Goal: Information Seeking & Learning: Learn about a topic

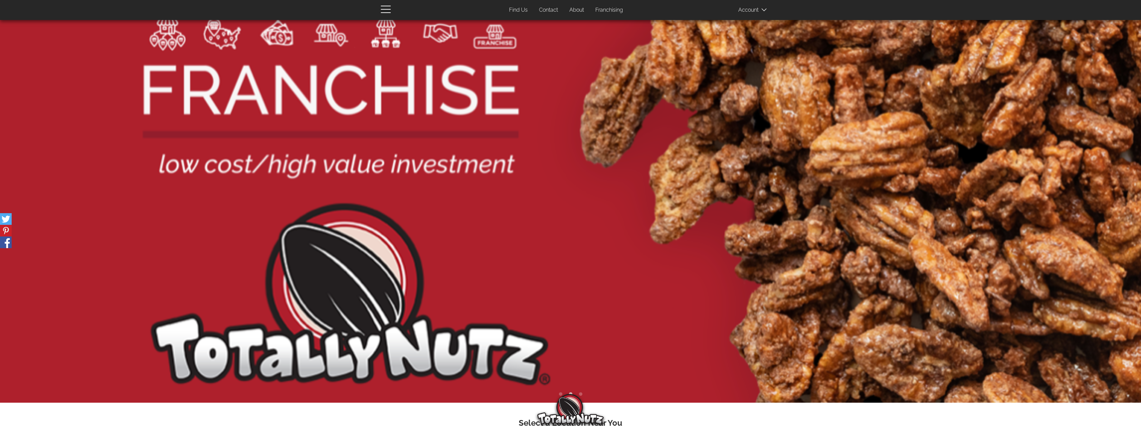
scroll to position [17, 0]
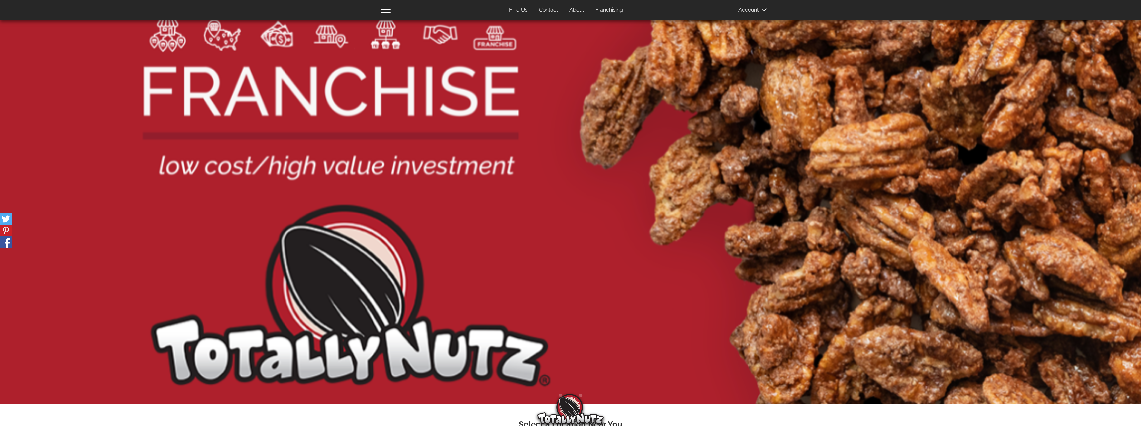
click at [607, 11] on link "Franchising" at bounding box center [609, 10] width 38 height 13
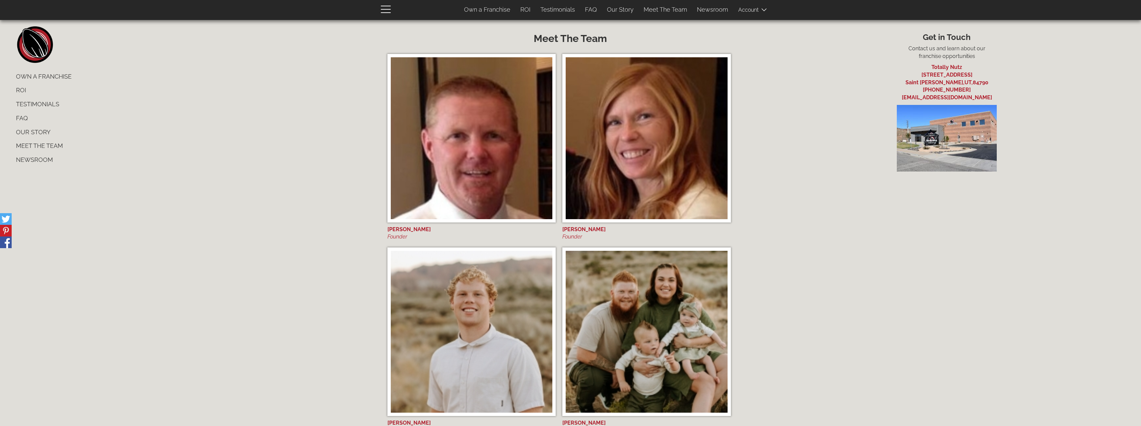
scroll to position [3543, 0]
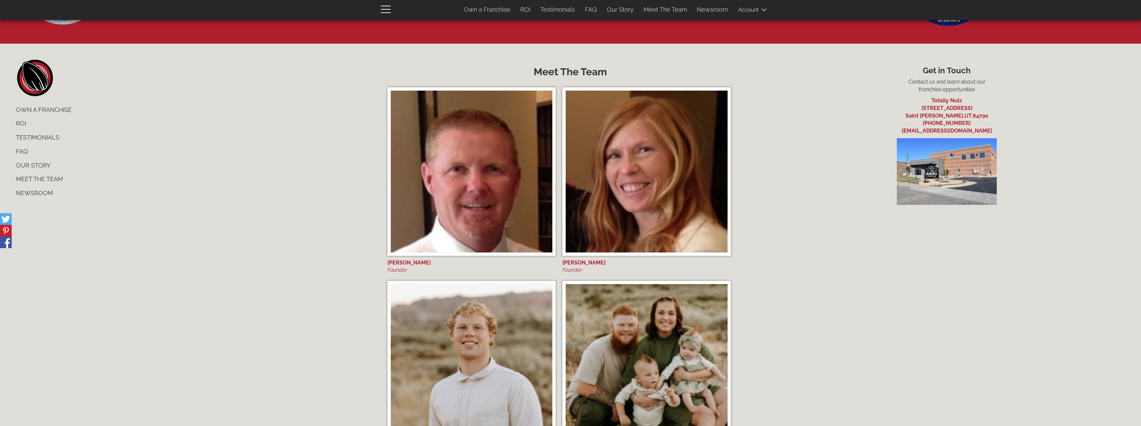
click at [447, 204] on img at bounding box center [472, 172] width 162 height 162
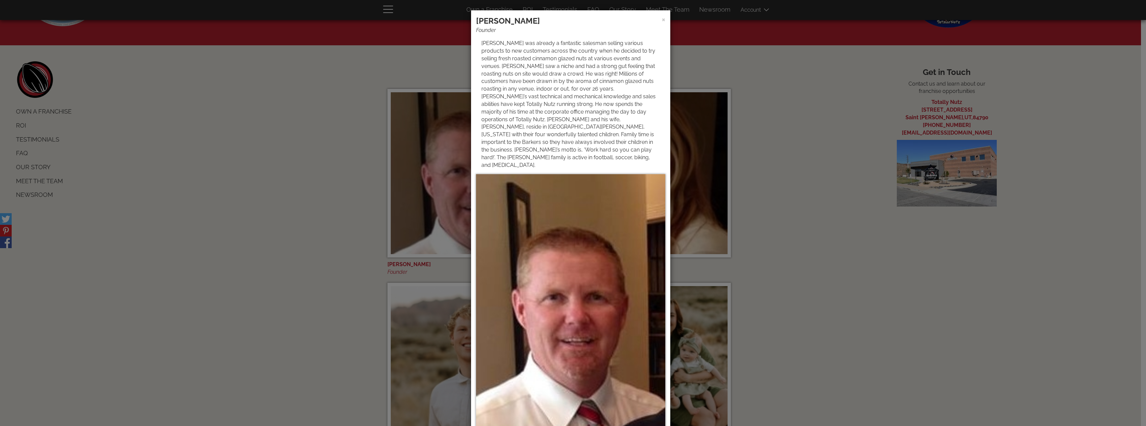
click at [786, 174] on div "× [PERSON_NAME] Founder" at bounding box center [573, 213] width 1146 height 426
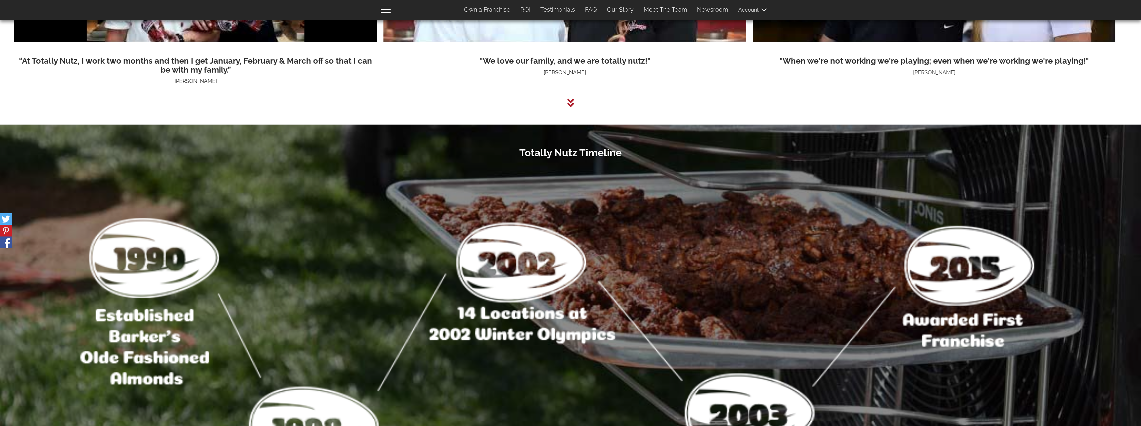
scroll to position [2311, 0]
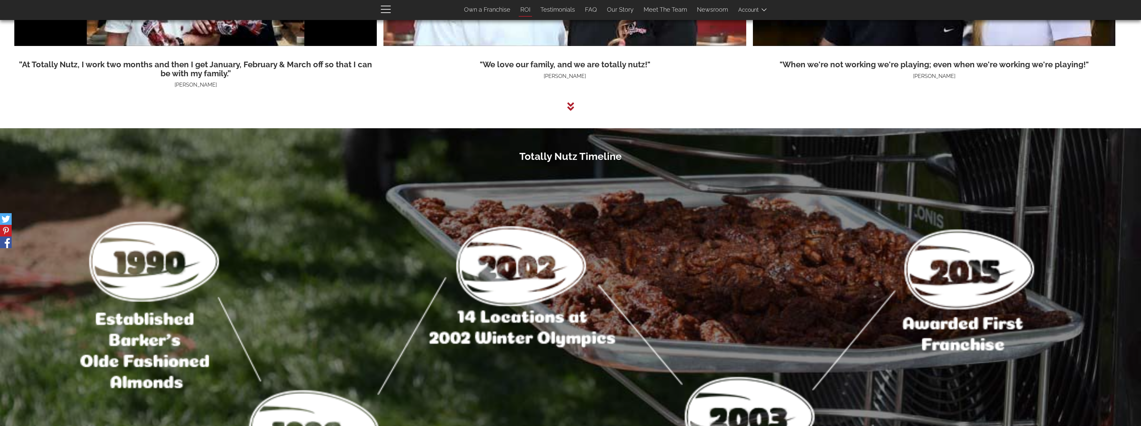
click at [527, 11] on link "ROI" at bounding box center [525, 10] width 20 height 14
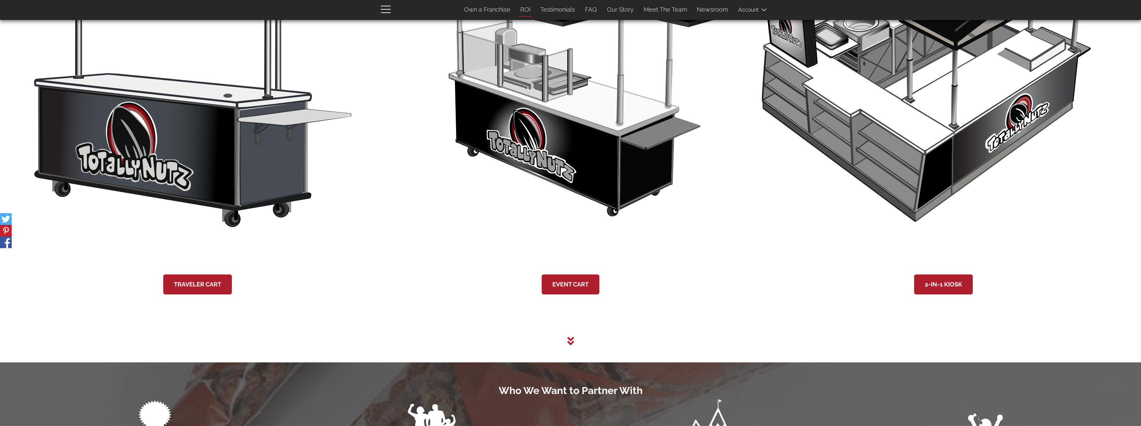
scroll to position [1154, 0]
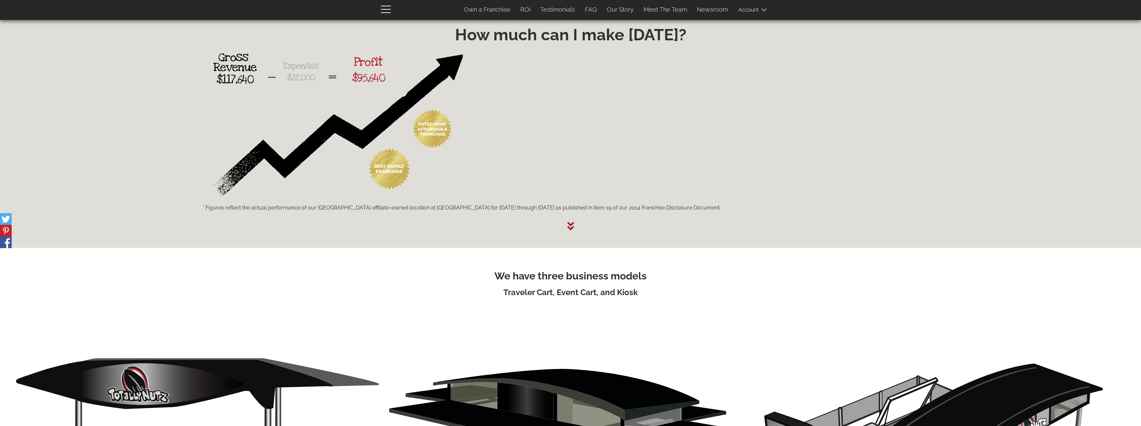
click at [571, 228] on icon at bounding box center [570, 226] width 7 height 8
